Goal: Navigation & Orientation: Find specific page/section

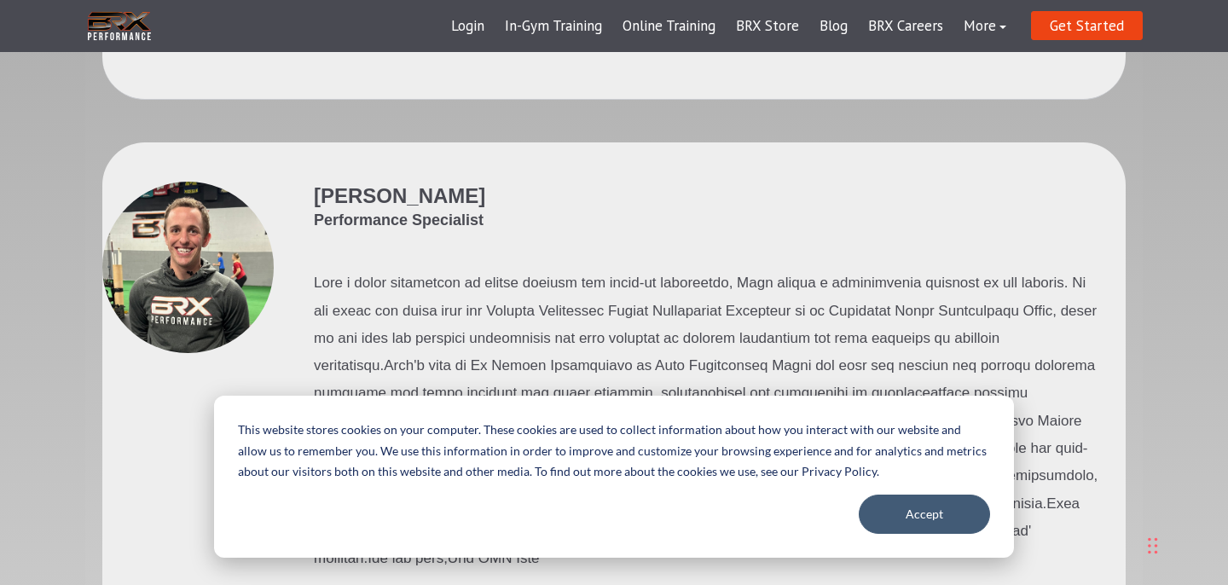
scroll to position [4281, 0]
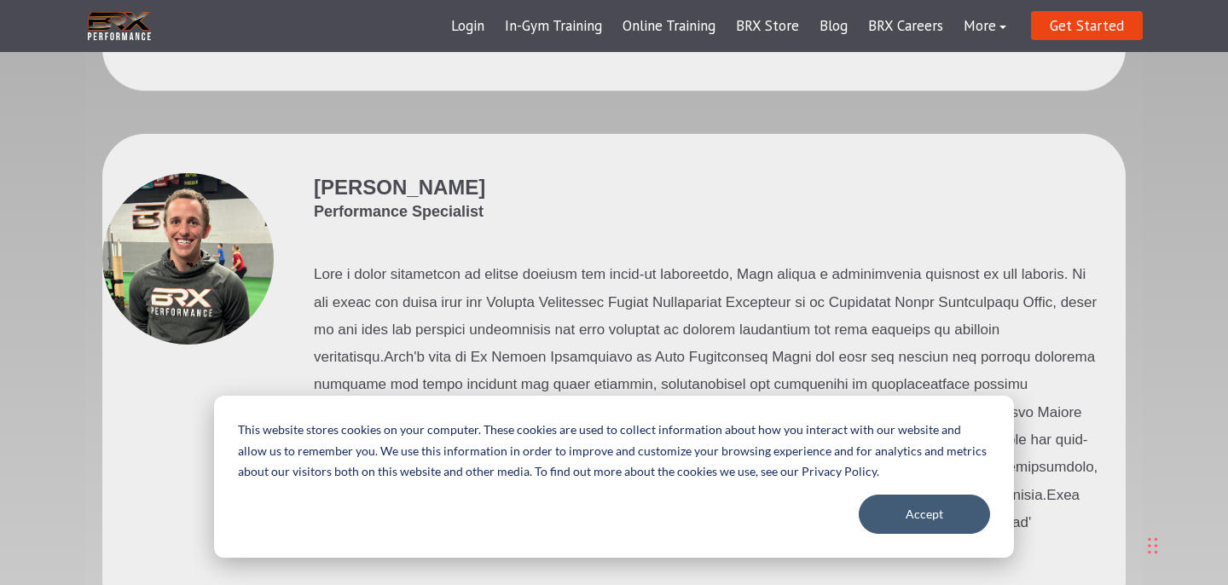
click at [117, 35] on img at bounding box center [119, 26] width 68 height 35
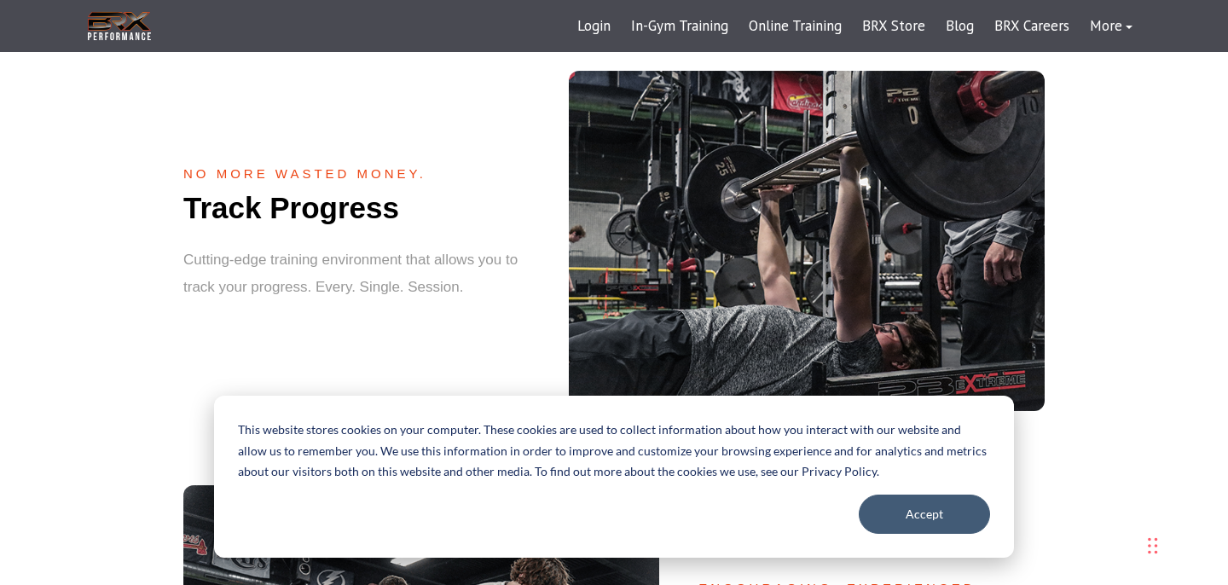
scroll to position [1834, 0]
